Goal: Information Seeking & Learning: Check status

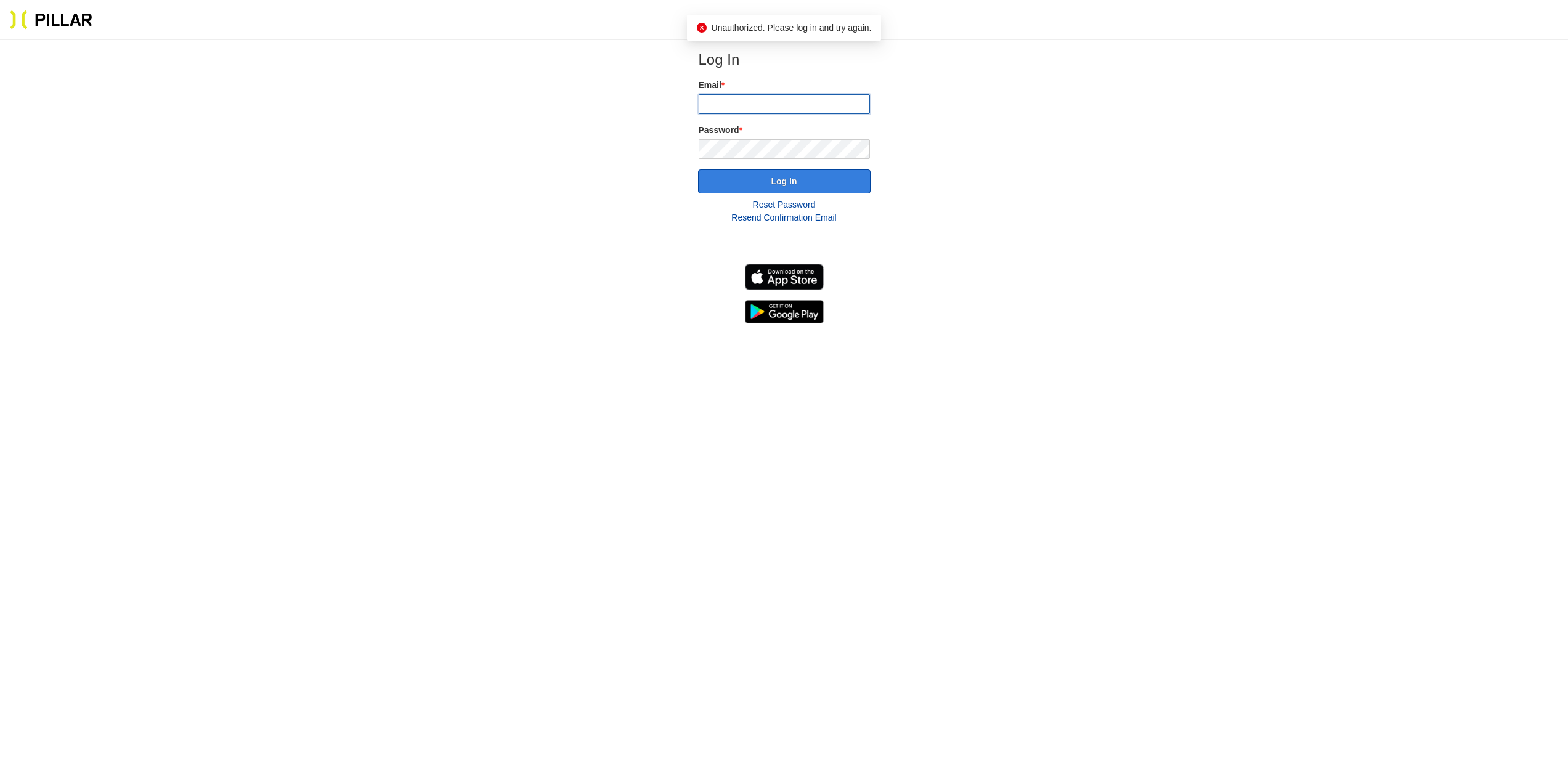
type input "[EMAIL_ADDRESS][DOMAIN_NAME]"
click at [797, 183] on button "Log In" at bounding box center [784, 181] width 173 height 24
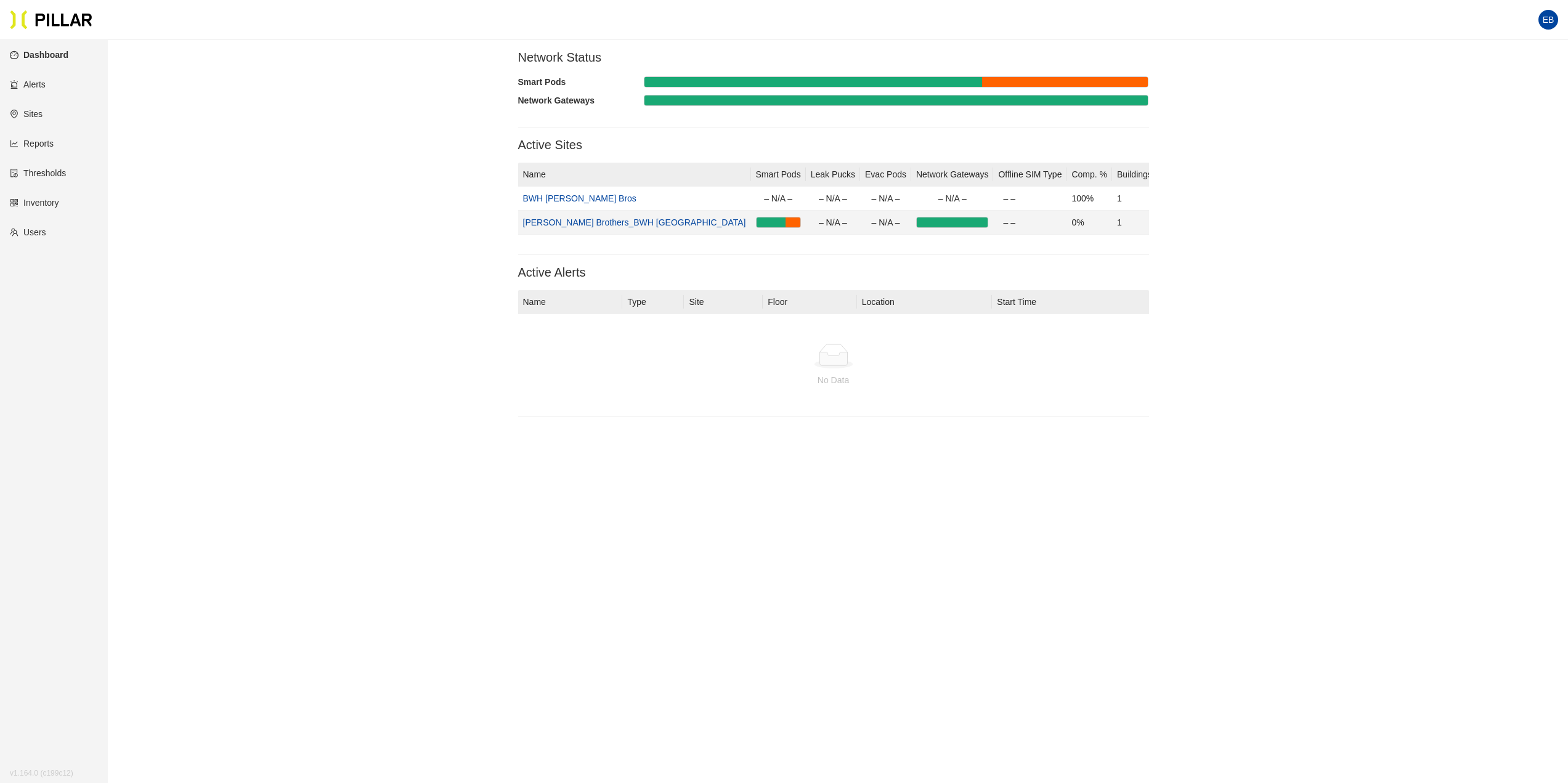
click at [586, 226] on link "[PERSON_NAME] Brothers_BWH [GEOGRAPHIC_DATA]" at bounding box center [634, 222] width 223 height 10
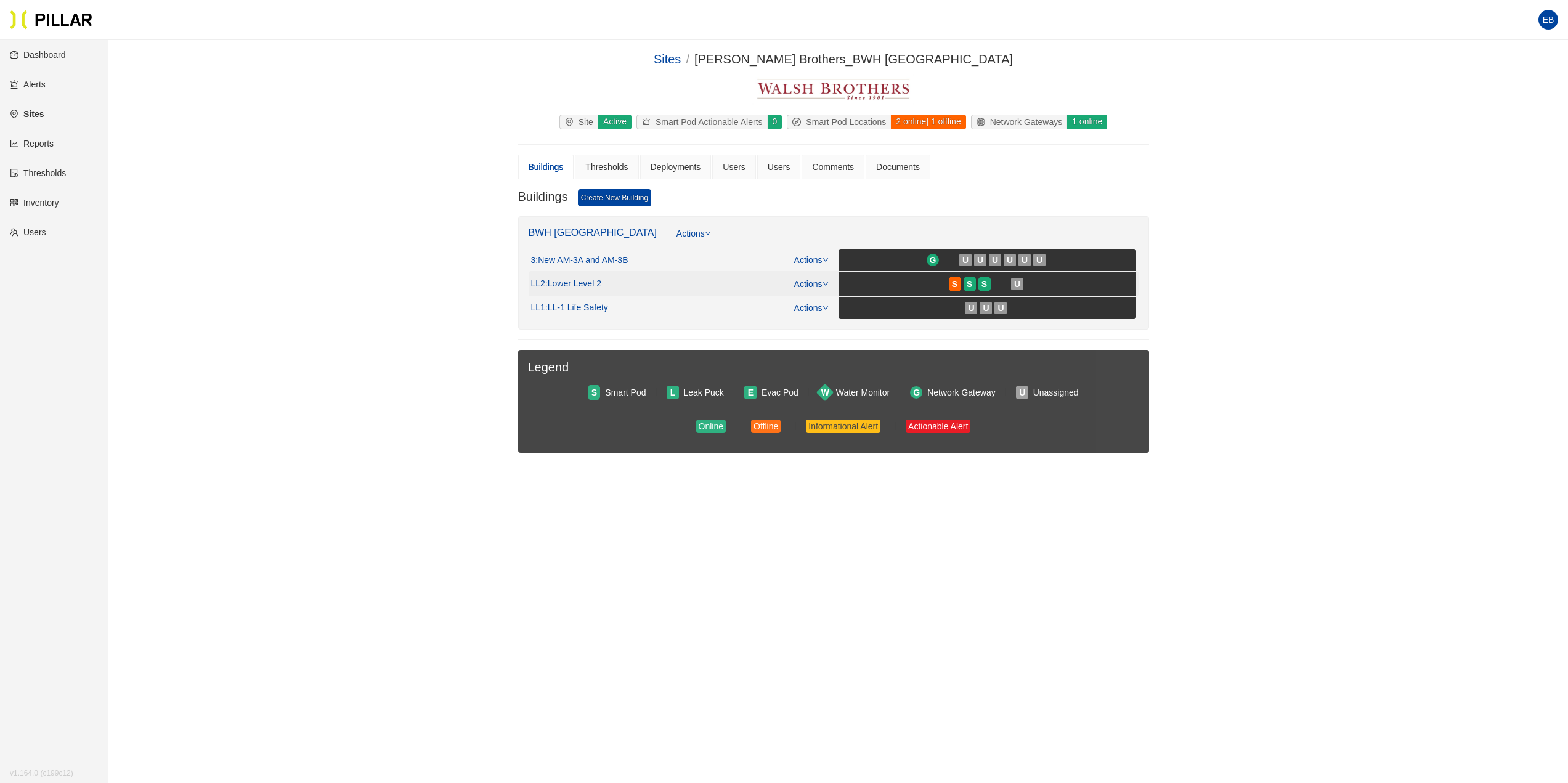
click at [590, 282] on span ": Lower Level 2" at bounding box center [573, 284] width 56 height 11
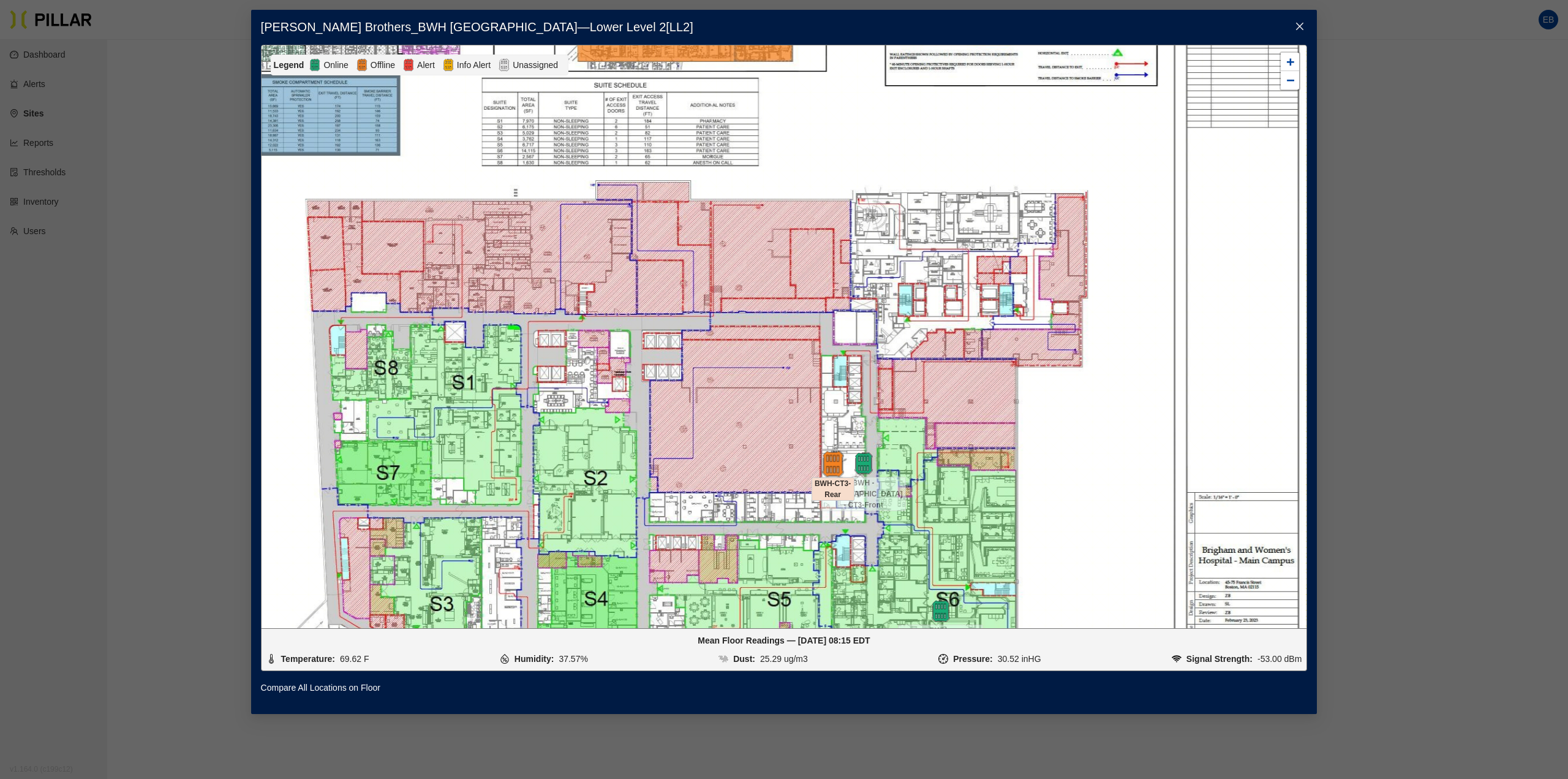
click at [837, 465] on img at bounding box center [833, 464] width 27 height 27
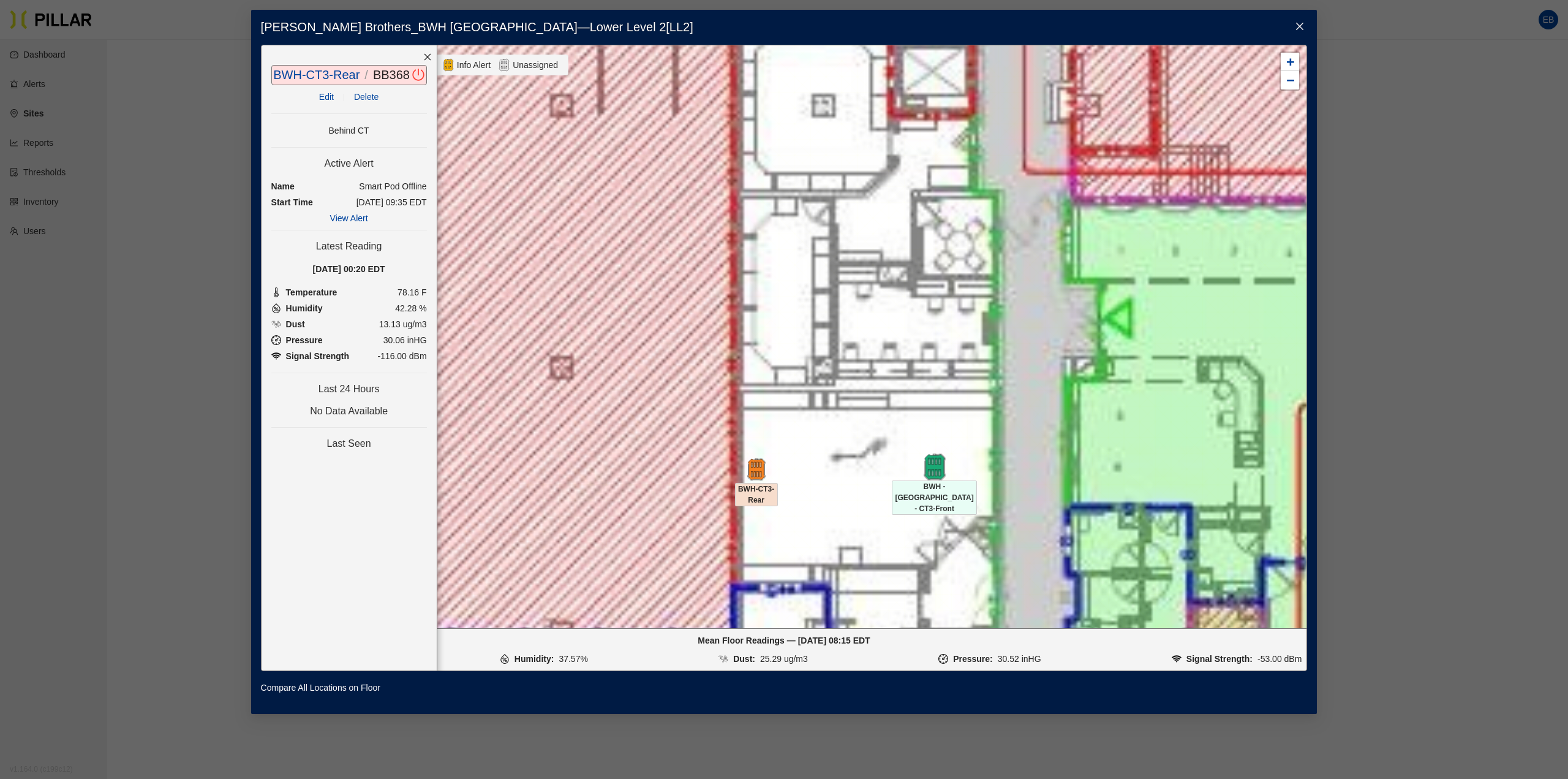
click at [933, 471] on img at bounding box center [934, 467] width 27 height 27
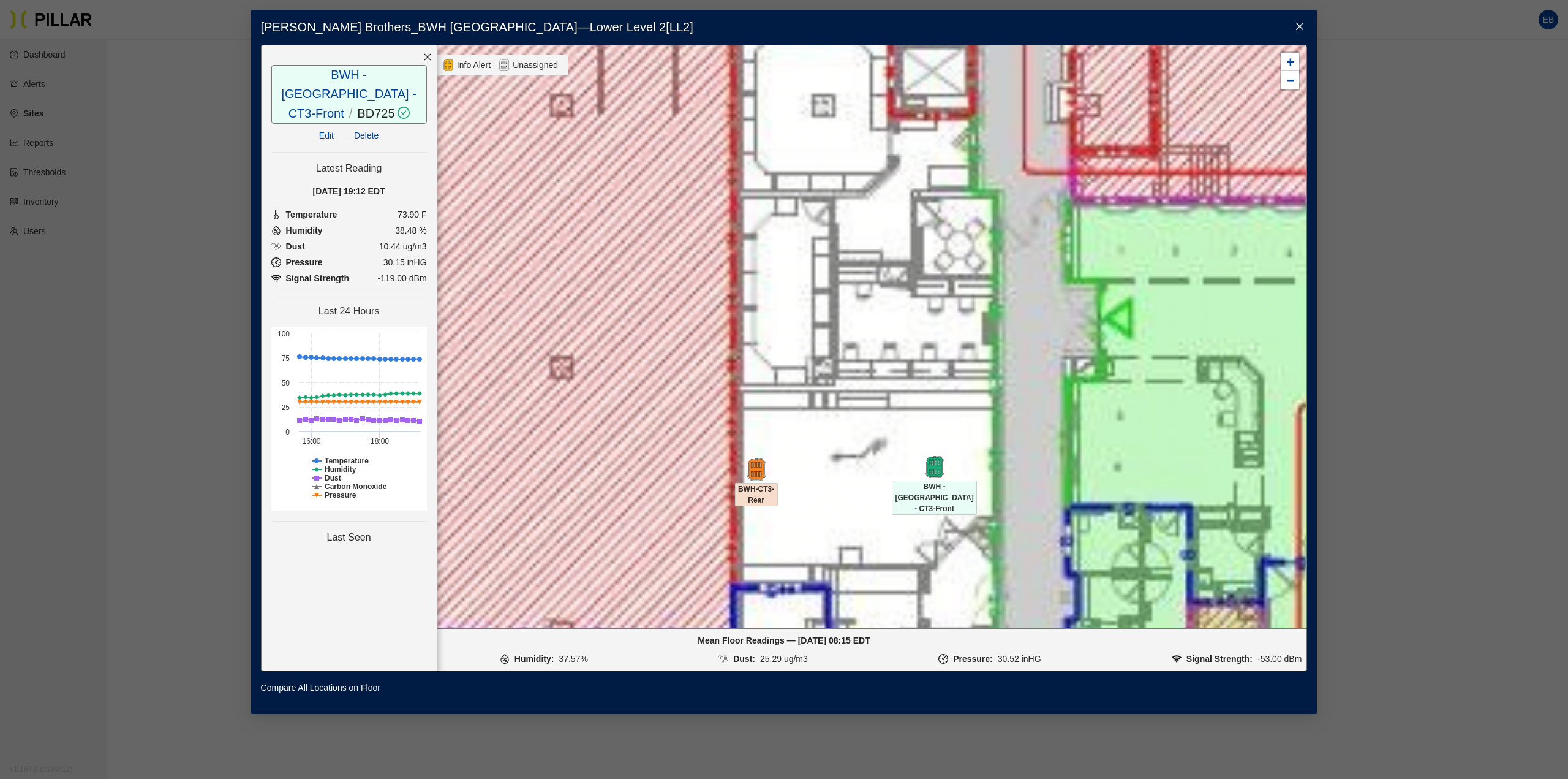
click at [768, 481] on div "BWH-CT3-Rear" at bounding box center [756, 493] width 43 height 26
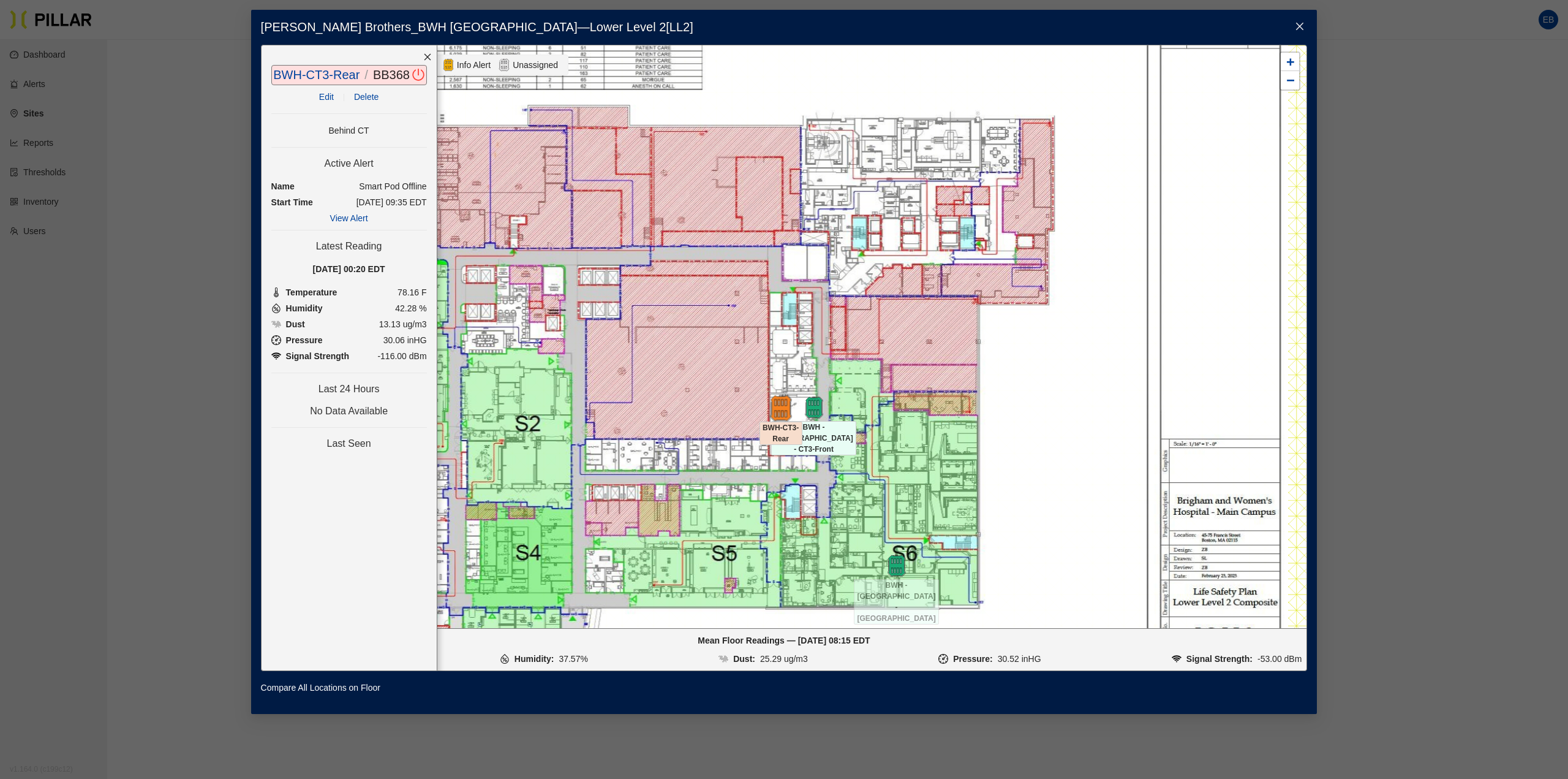
click at [781, 406] on img at bounding box center [780, 408] width 27 height 27
click at [360, 387] on h4 "Last 24 Hours" at bounding box center [349, 389] width 156 height 12
click at [357, 409] on h4 "No Data Available" at bounding box center [349, 411] width 156 height 12
click at [352, 429] on div "BWH-CT3-Rear / BB368 / Edit Delete Behind CT Active Alert Name Smart Pod Offlin…" at bounding box center [349, 357] width 176 height 626
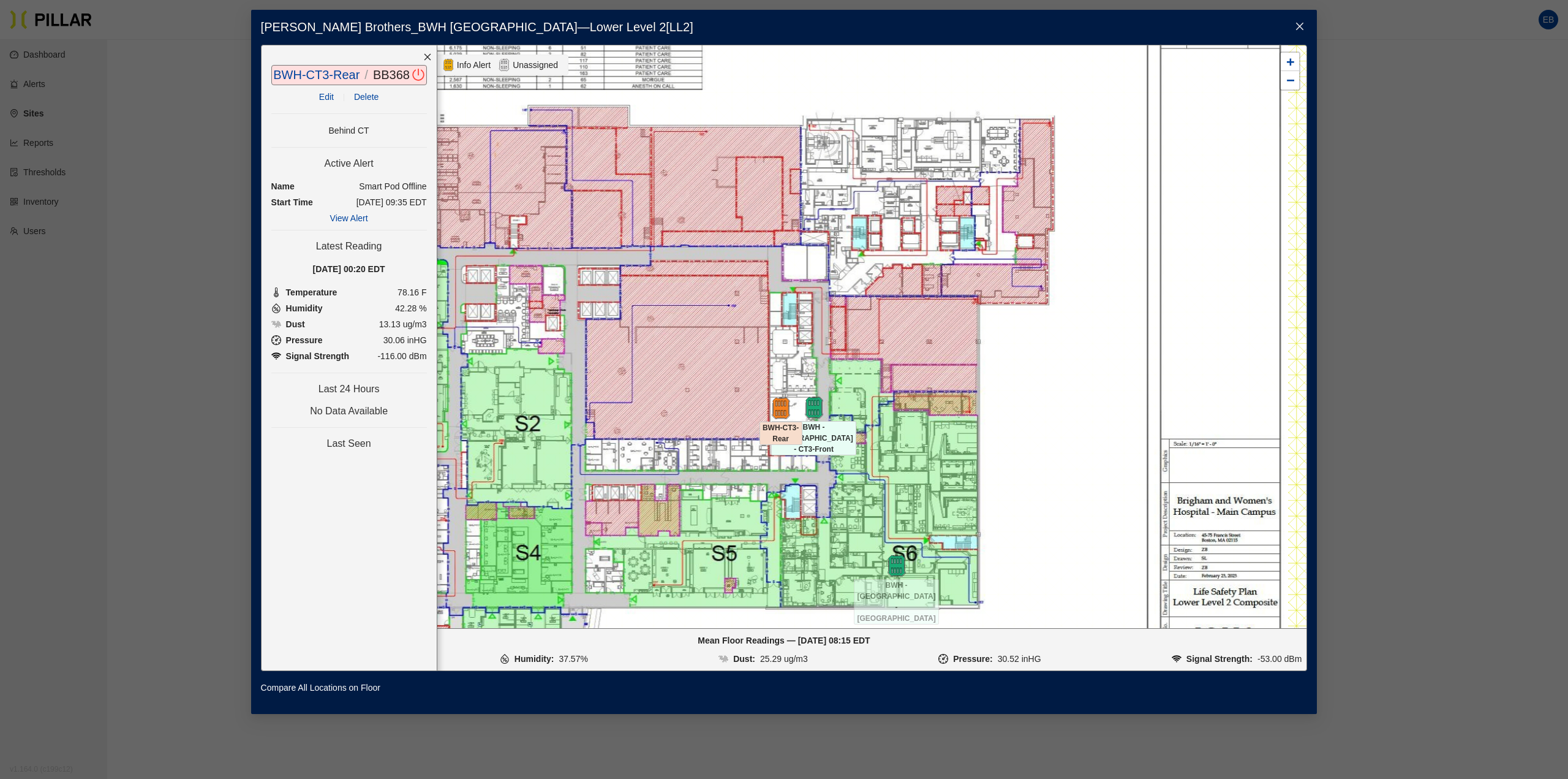
click at [355, 219] on link "View Alert" at bounding box center [349, 218] width 38 height 10
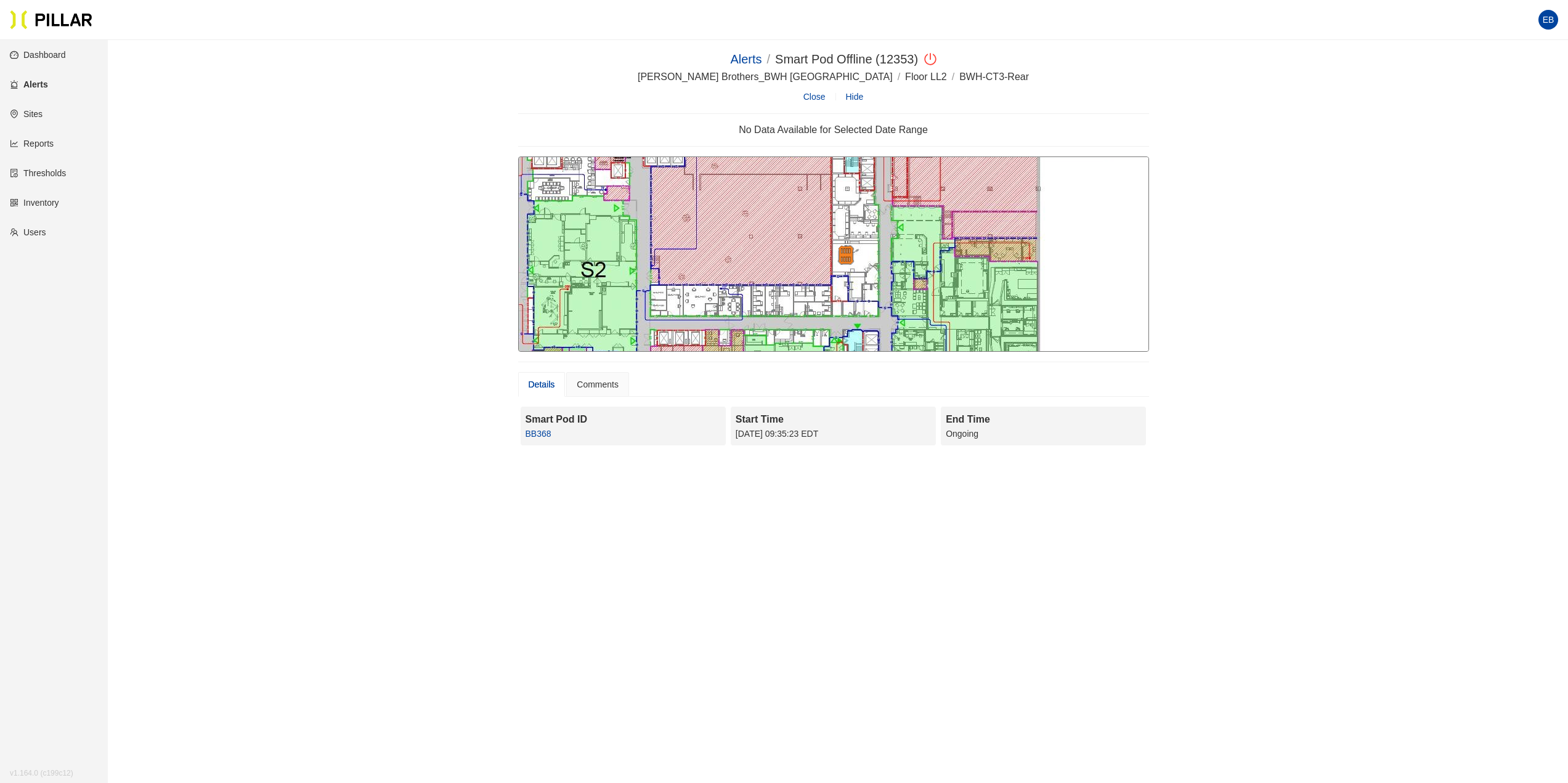
click at [540, 439] on div "BB368" at bounding box center [623, 433] width 195 height 13
click at [539, 434] on link "BB368" at bounding box center [538, 433] width 26 height 10
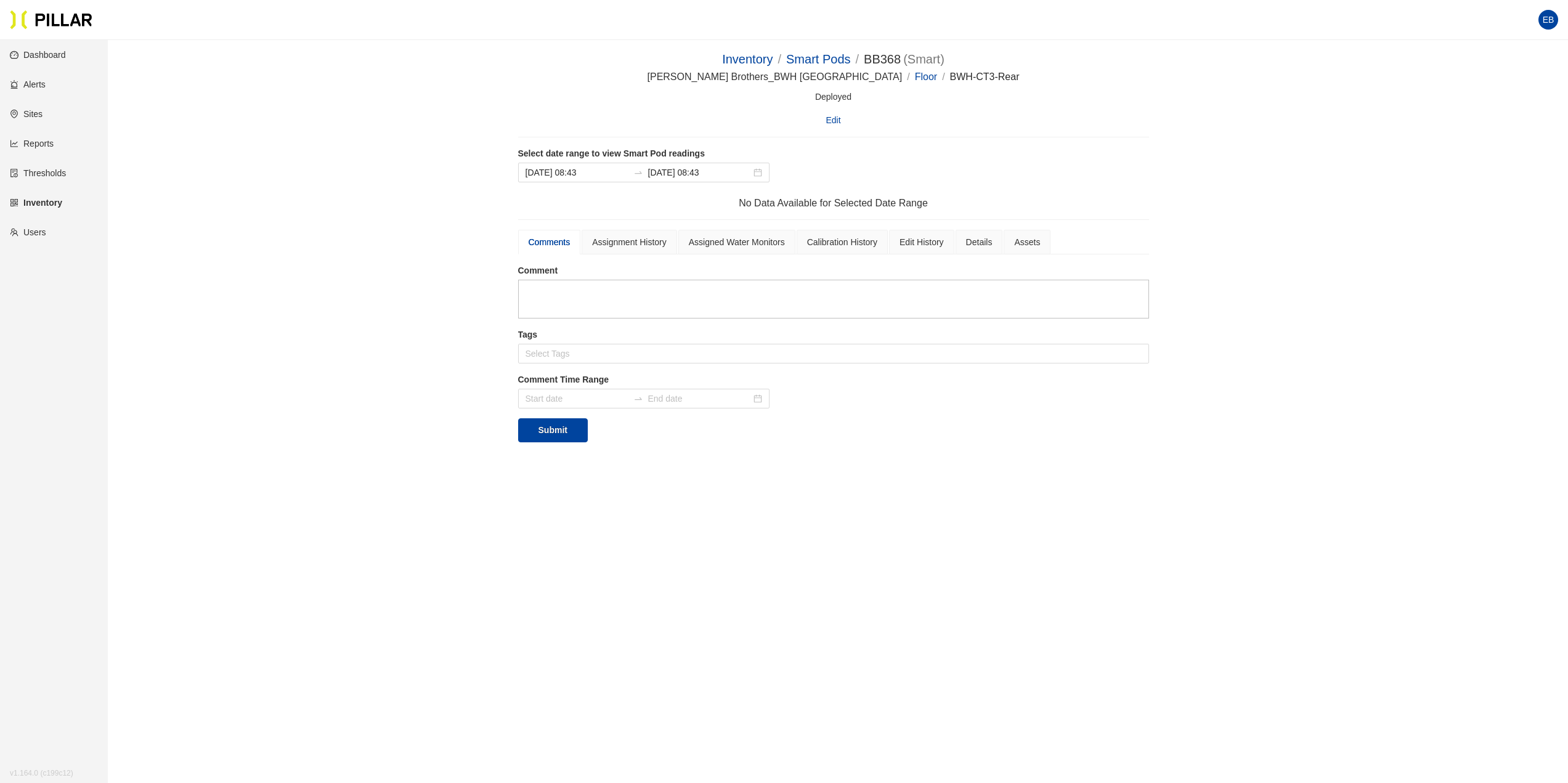
click at [56, 203] on link "Inventory" at bounding box center [36, 202] width 53 height 10
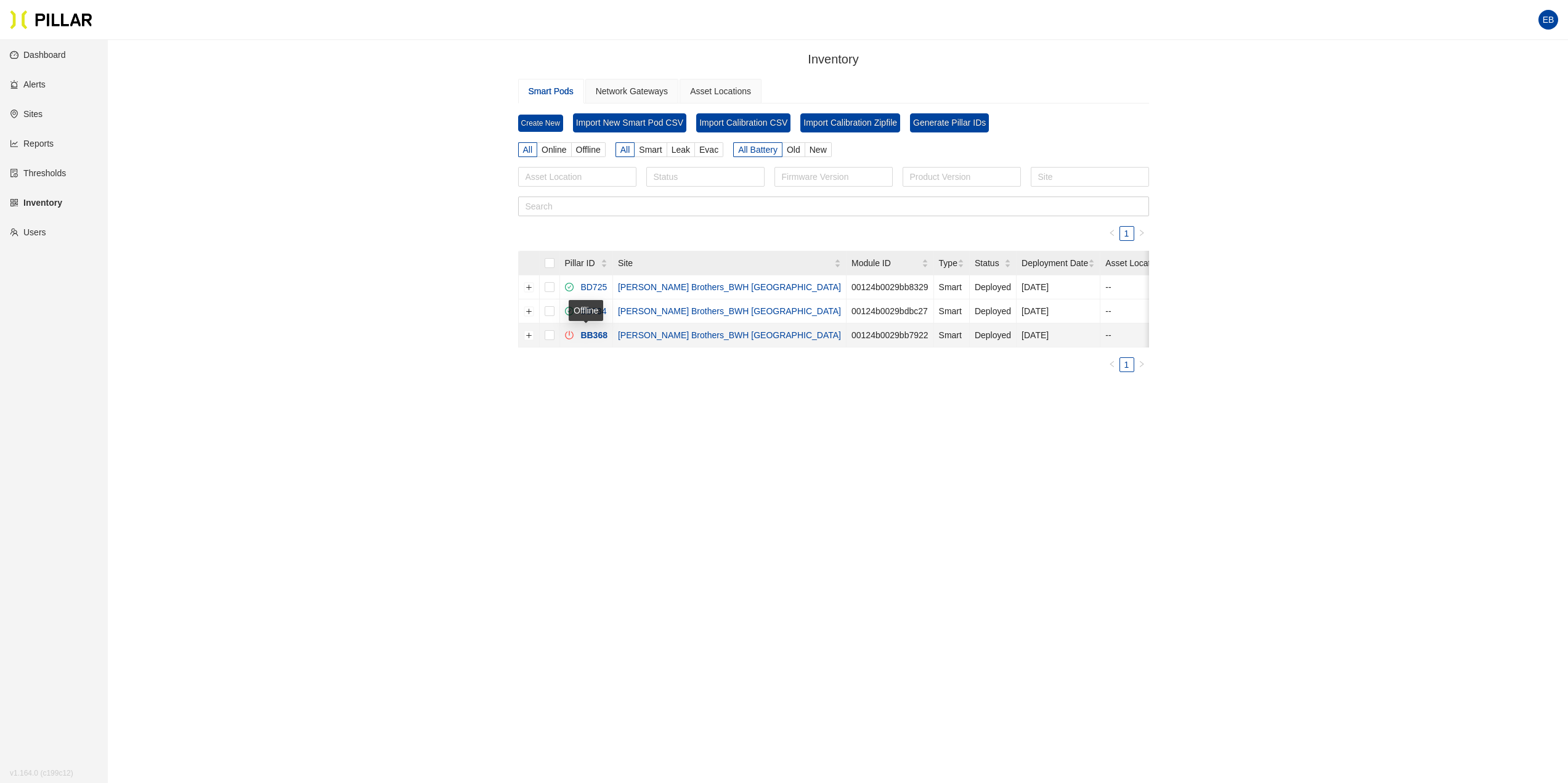
click at [567, 333] on icon "poweroff" at bounding box center [569, 336] width 9 height 9
click at [626, 335] on link "[PERSON_NAME] Brothers_BWH [GEOGRAPHIC_DATA]" at bounding box center [729, 335] width 223 height 10
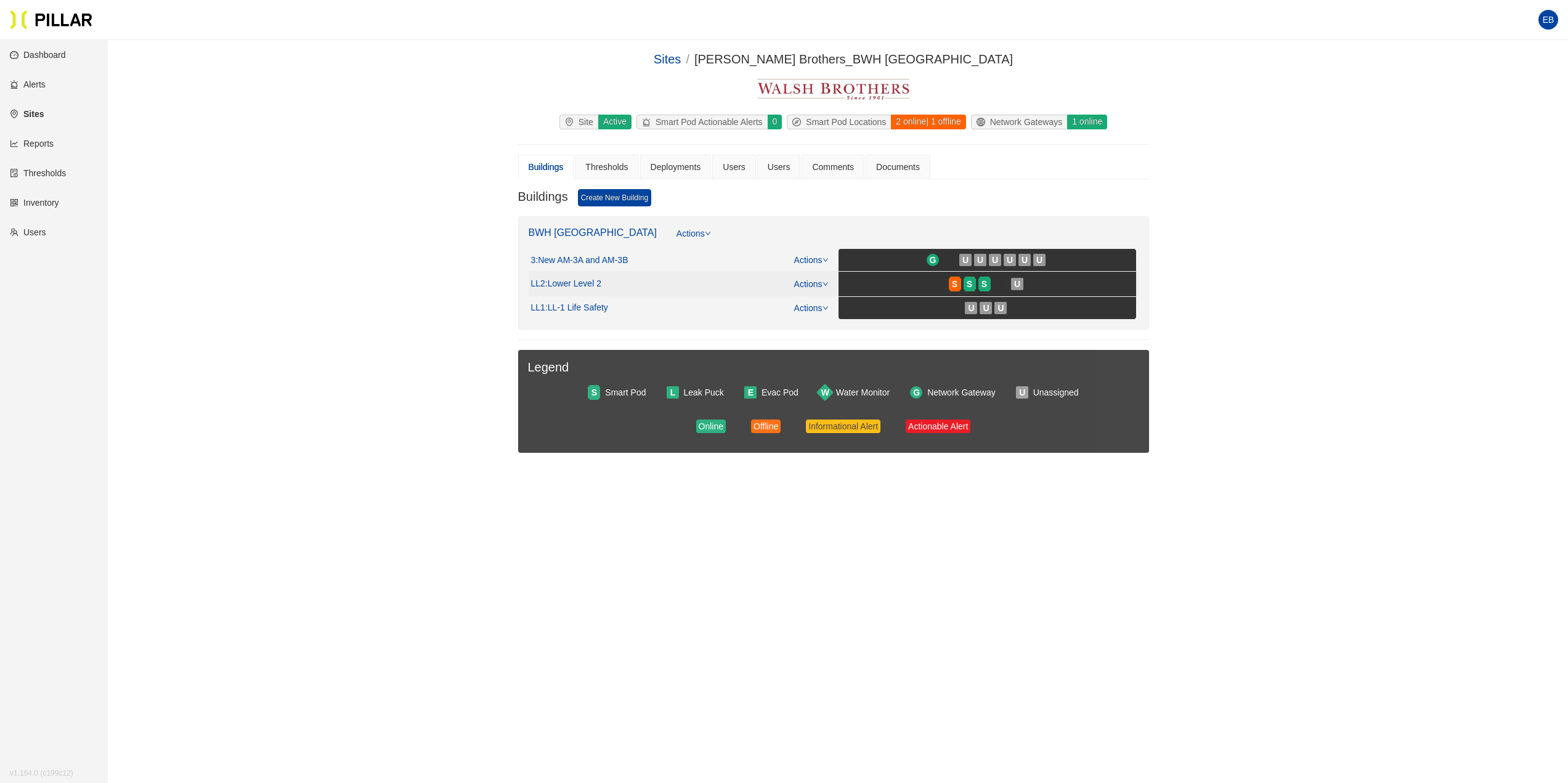
click at [578, 286] on span ": Lower Level 2" at bounding box center [573, 284] width 56 height 11
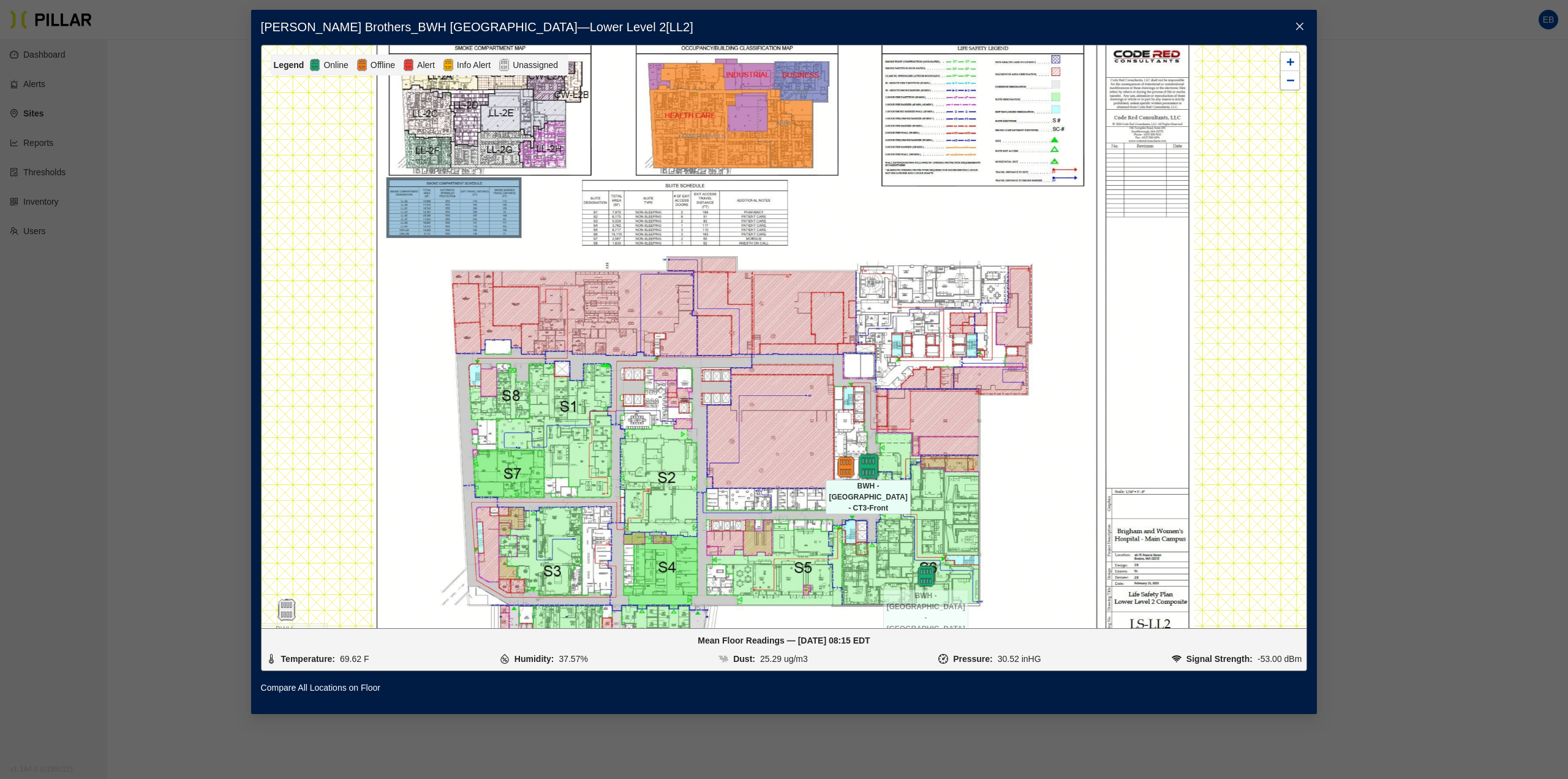
click at [867, 473] on img at bounding box center [869, 467] width 27 height 27
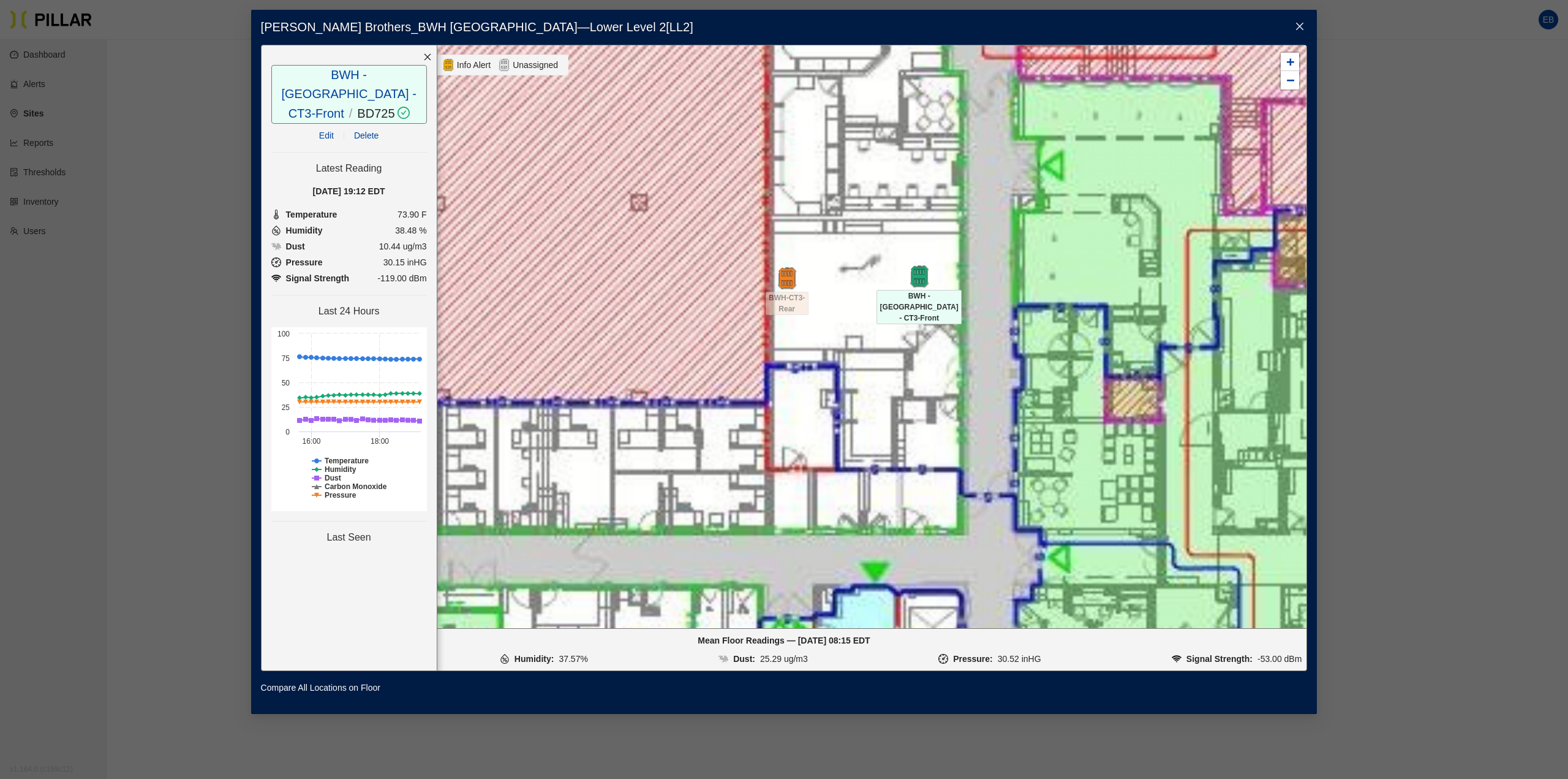
drag, startPoint x: 975, startPoint y: 497, endPoint x: 1292, endPoint y: 308, distance: 369.1
click at [1292, 308] on div at bounding box center [784, 337] width 1046 height 583
click at [781, 291] on div "BWH-CT3-Rear" at bounding box center [787, 302] width 43 height 26
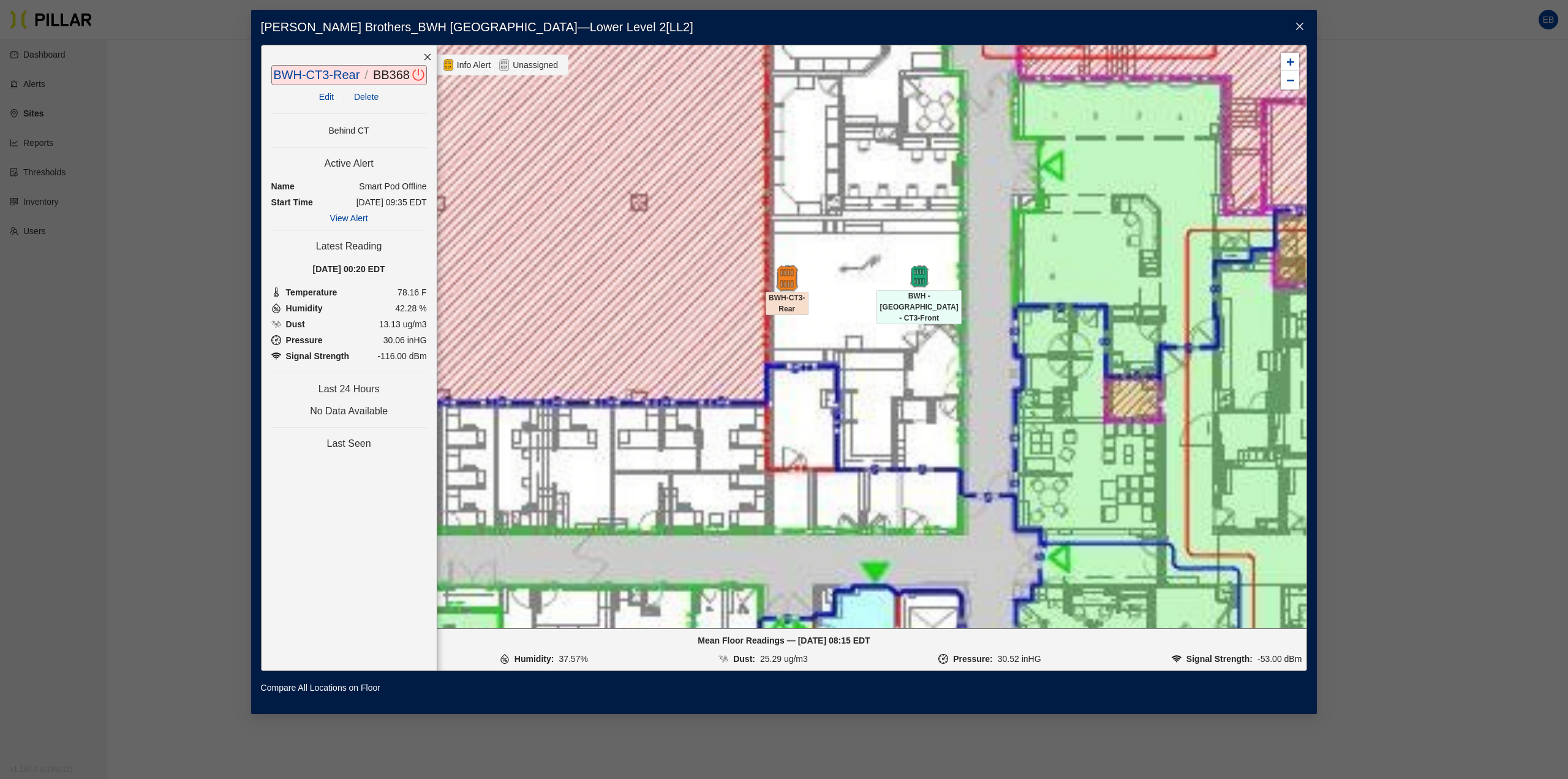
click at [790, 282] on img at bounding box center [787, 278] width 27 height 27
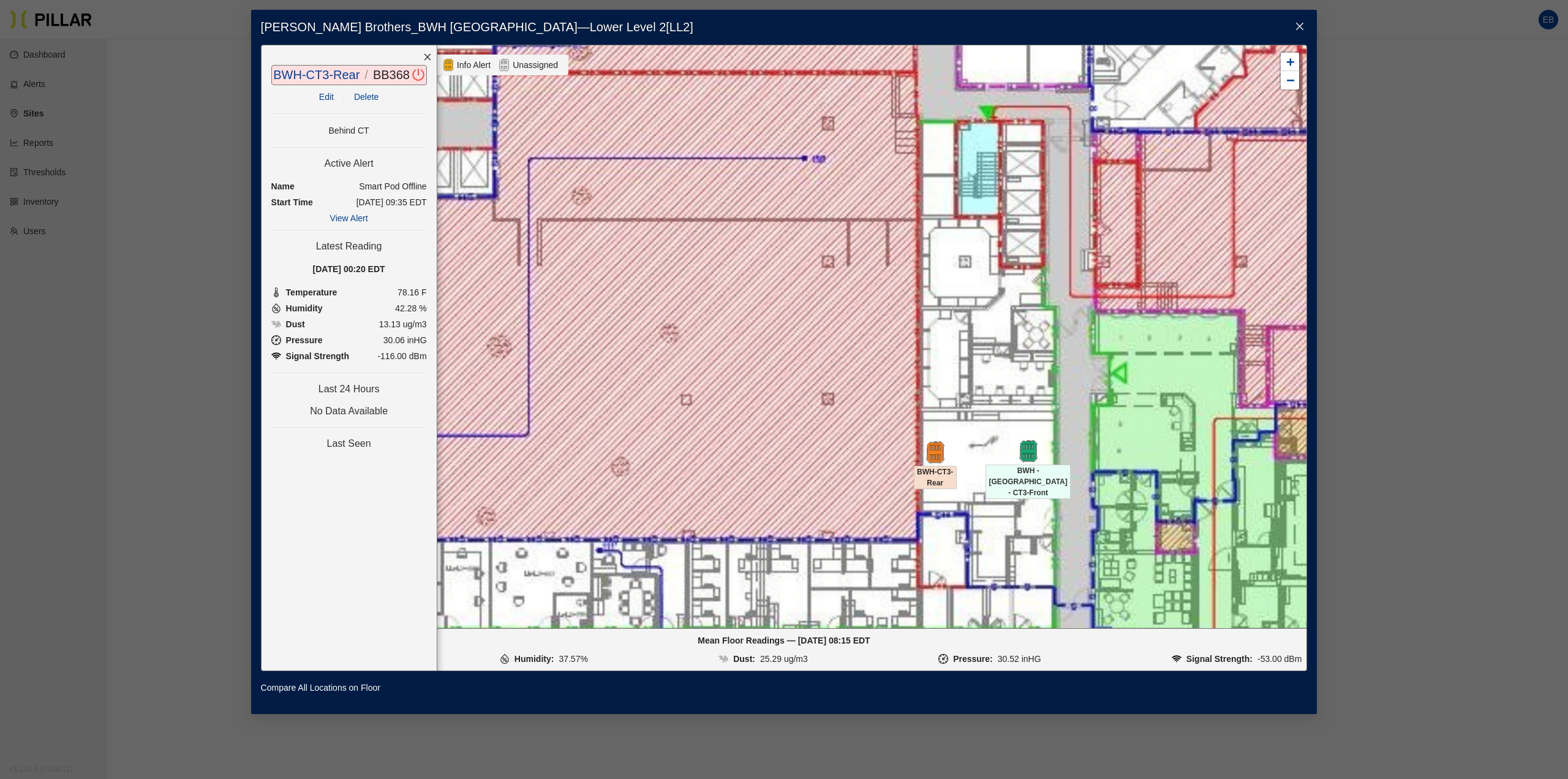
drag, startPoint x: 837, startPoint y: 435, endPoint x: 1138, endPoint y: 246, distance: 355.4
click at [1138, 246] on div at bounding box center [784, 337] width 1046 height 583
click at [1296, 27] on icon "close" at bounding box center [1299, 26] width 10 height 10
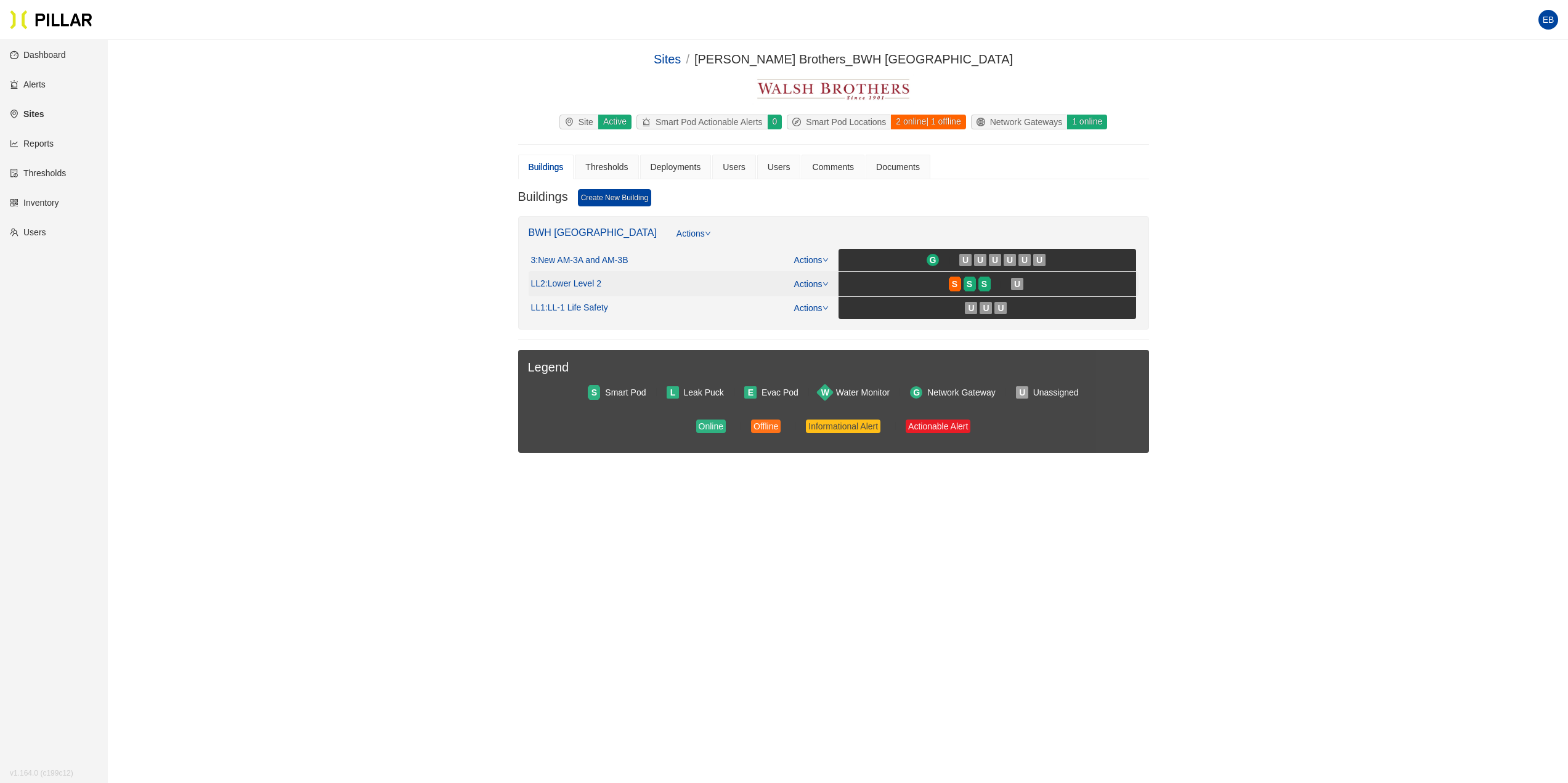
click at [552, 283] on span ": Lower Level 2" at bounding box center [573, 284] width 56 height 11
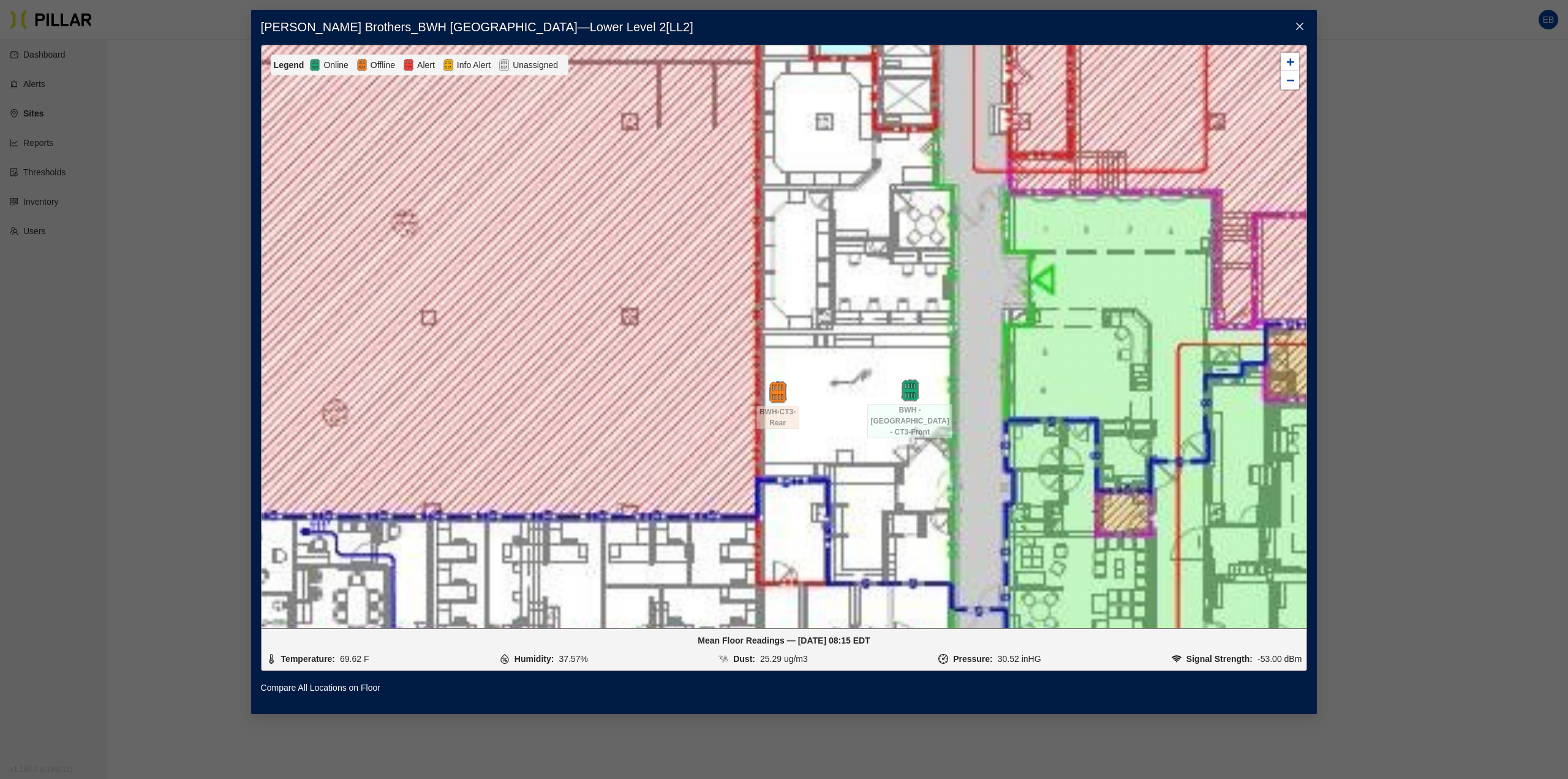
drag, startPoint x: 895, startPoint y: 510, endPoint x: 857, endPoint y: 325, distance: 188.9
click at [857, 325] on div at bounding box center [784, 337] width 1046 height 583
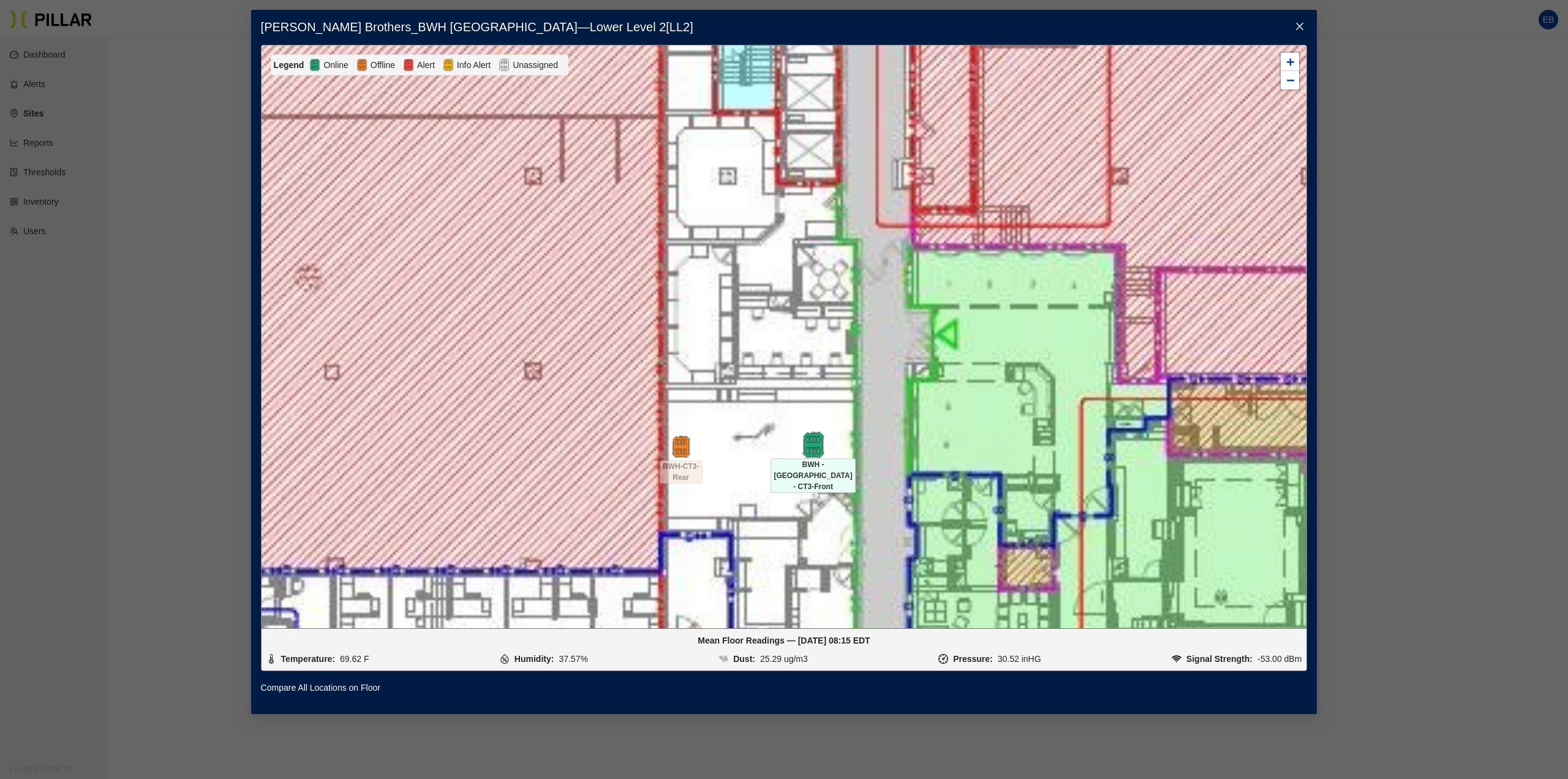
drag, startPoint x: 917, startPoint y: 394, endPoint x: 863, endPoint y: 431, distance: 65.5
click at [826, 432] on img at bounding box center [813, 445] width 27 height 27
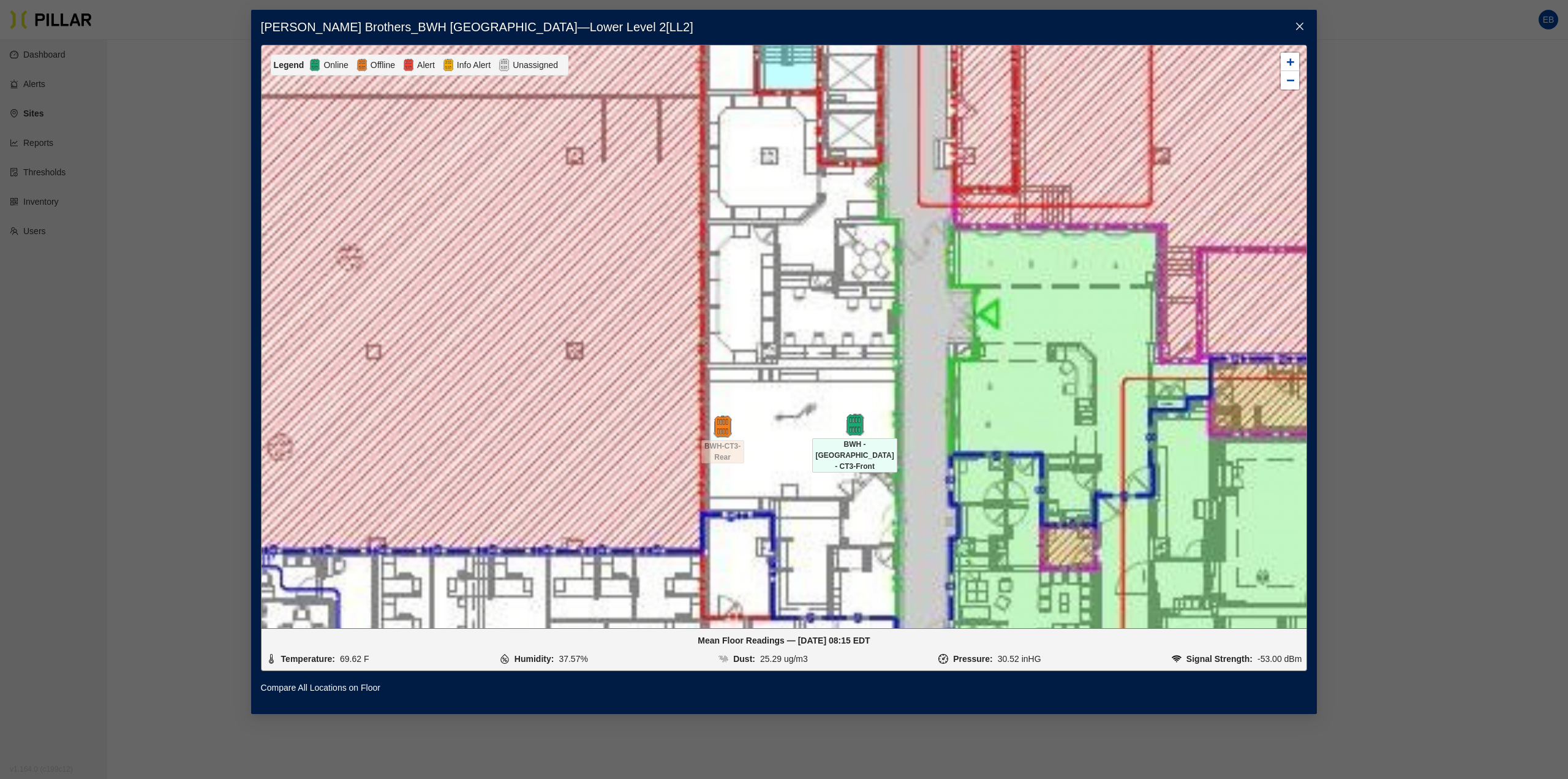
click at [843, 435] on div "BWH - [GEOGRAPHIC_DATA] - CT3-Front" at bounding box center [855, 425] width 43 height 22
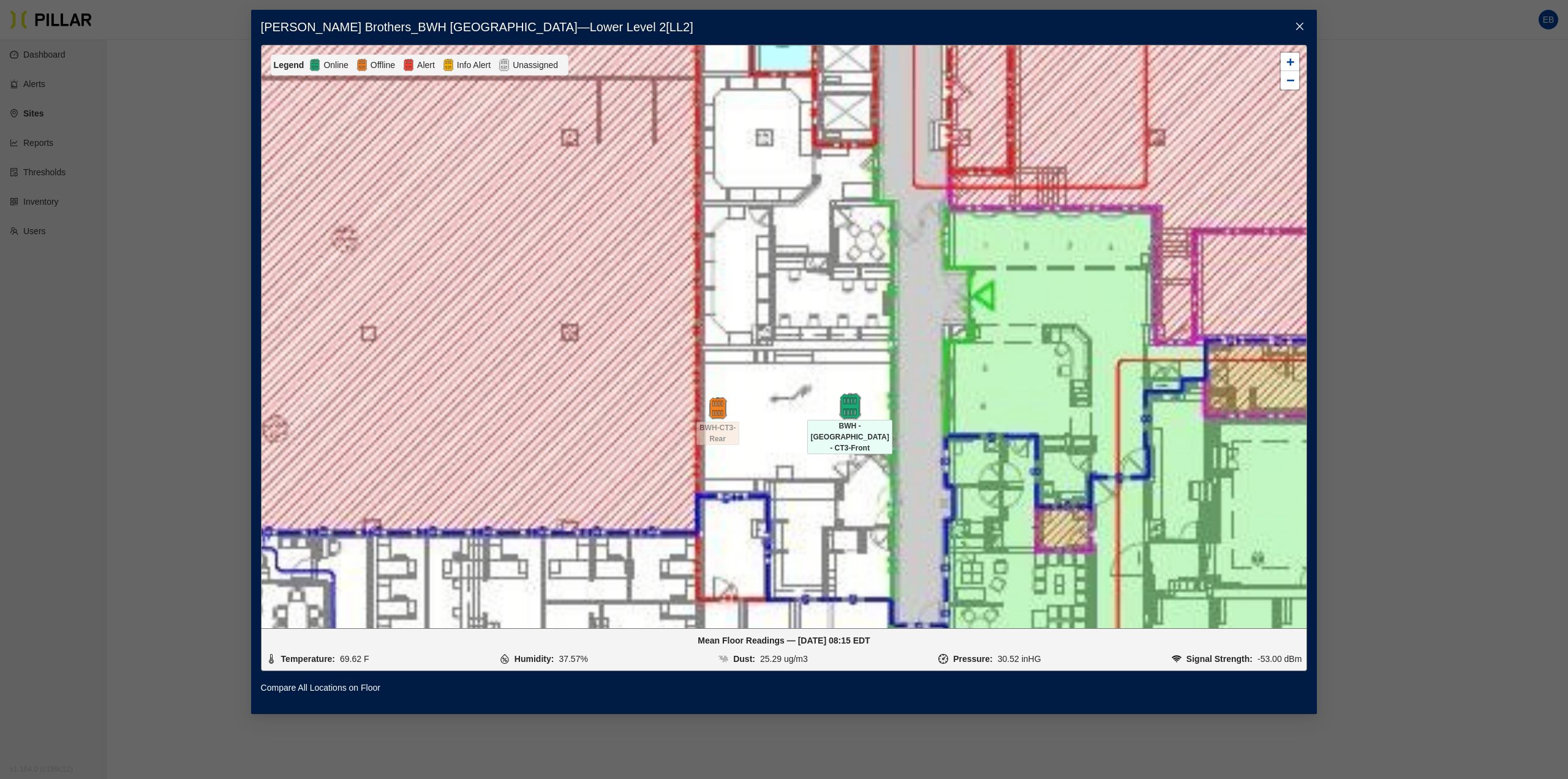
drag, startPoint x: 850, startPoint y: 435, endPoint x: 846, endPoint y: 415, distance: 20.4
click at [846, 415] on img at bounding box center [850, 406] width 27 height 27
click at [1299, 16] on span "Close" at bounding box center [1299, 27] width 35 height 35
